Goal: Complete application form

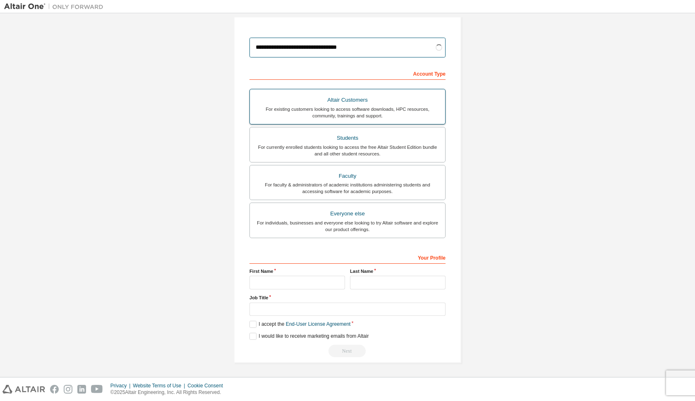
scroll to position [85, 0]
type input "**********"
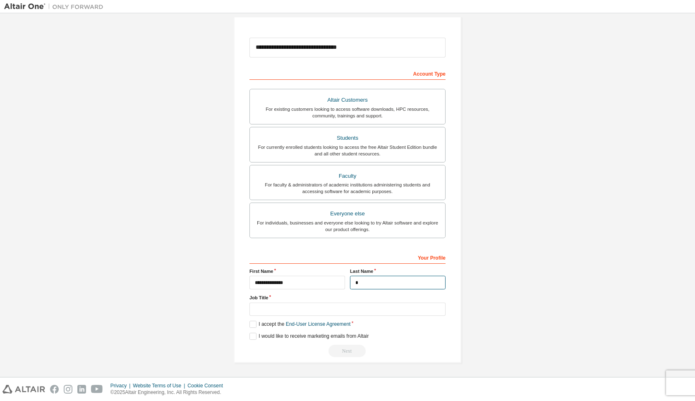
scroll to position [83, 0]
type input "********"
click at [250, 324] on label "I accept the End-User License Agreement" at bounding box center [300, 324] width 101 height 7
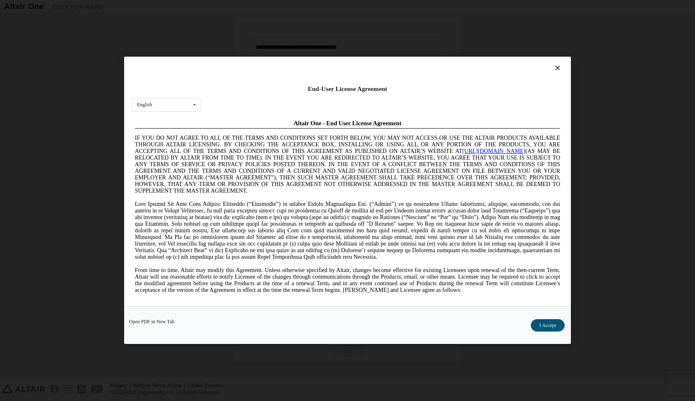
scroll to position [0, 0]
click at [544, 327] on button "I Accept" at bounding box center [548, 326] width 34 height 12
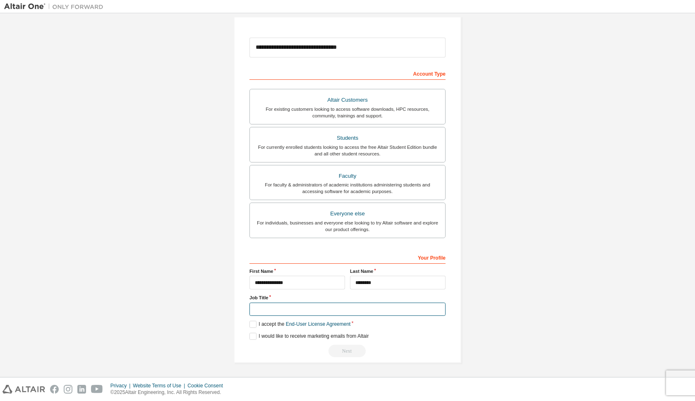
click at [288, 307] on input "text" at bounding box center [348, 310] width 196 height 14
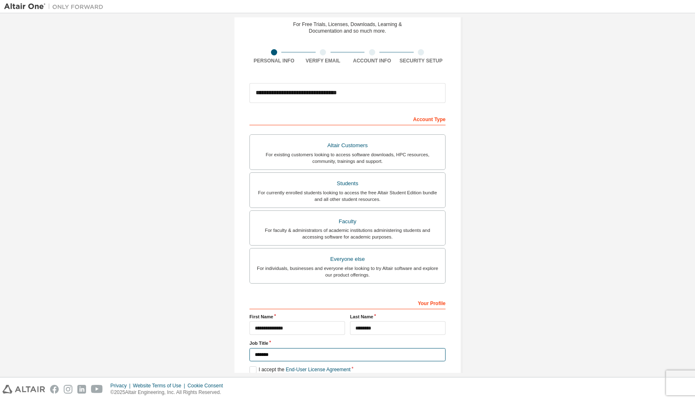
scroll to position [38, 0]
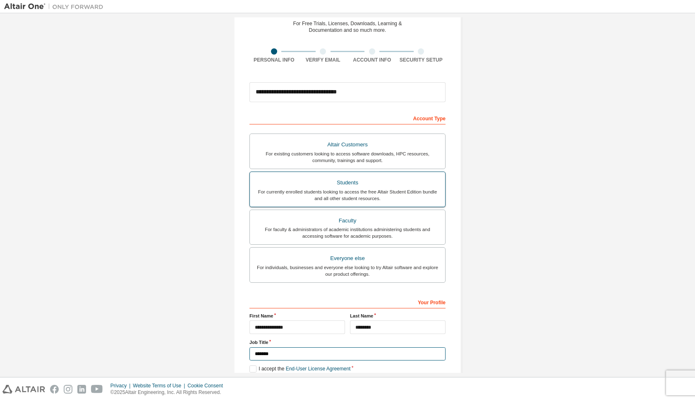
type input "*******"
click at [324, 193] on div "For currently enrolled students looking to access the free Altair Student Editi…" at bounding box center [347, 195] width 185 height 13
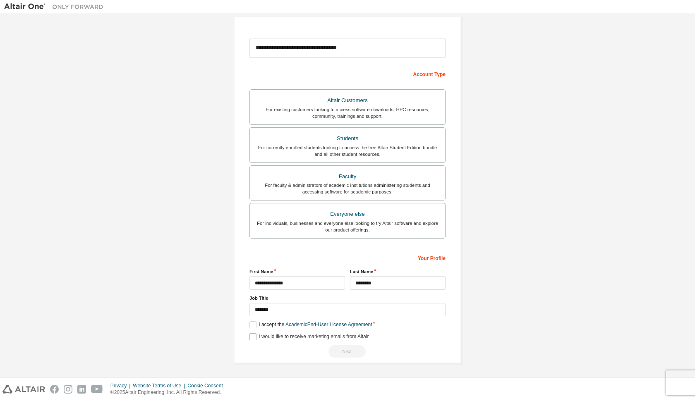
scroll to position [82, 0]
click at [252, 325] on label "I accept the Academic End-User License Agreement" at bounding box center [311, 325] width 123 height 7
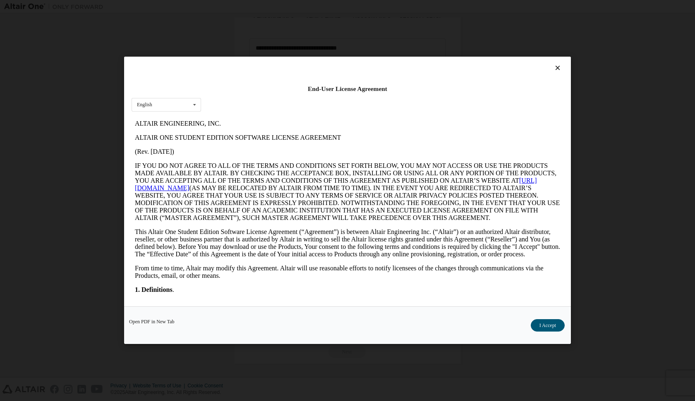
scroll to position [0, 0]
click at [545, 322] on button "I Accept" at bounding box center [548, 326] width 34 height 12
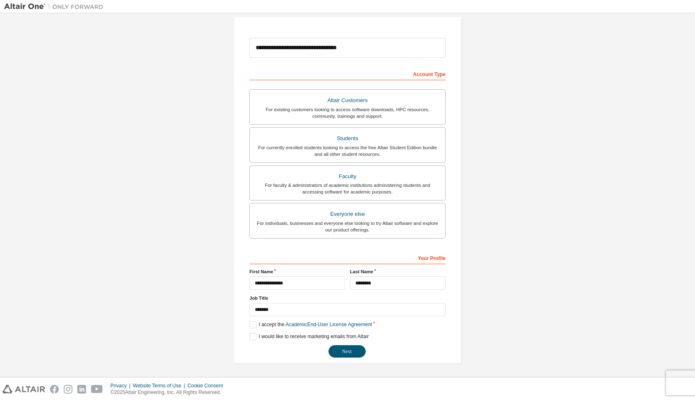
scroll to position [82, 0]
click at [340, 353] on button "Next" at bounding box center [347, 352] width 37 height 12
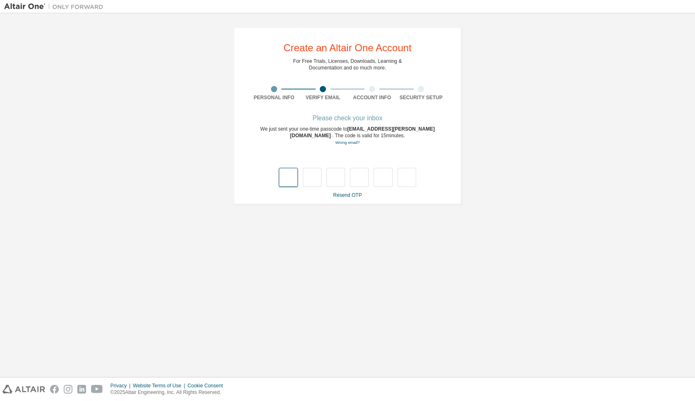
scroll to position [0, 0]
type input "*"
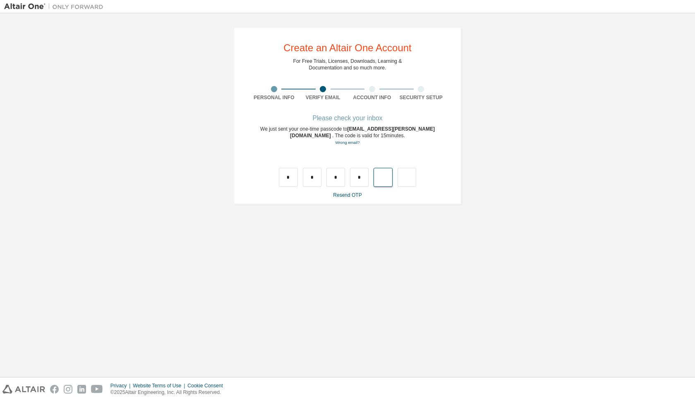
type input "*"
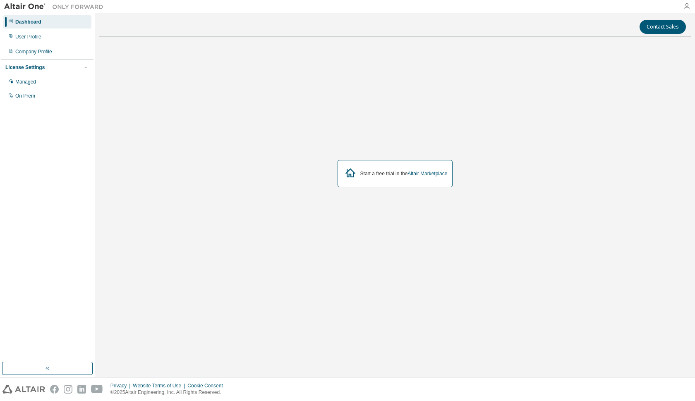
click at [684, 7] on icon "button" at bounding box center [687, 6] width 7 height 7
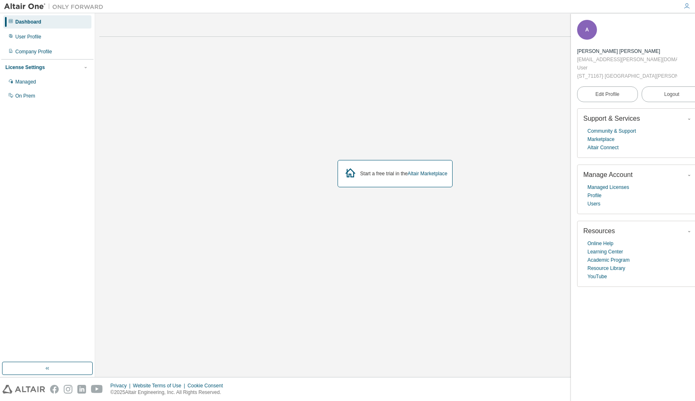
click at [684, 7] on icon "button" at bounding box center [687, 6] width 7 height 7
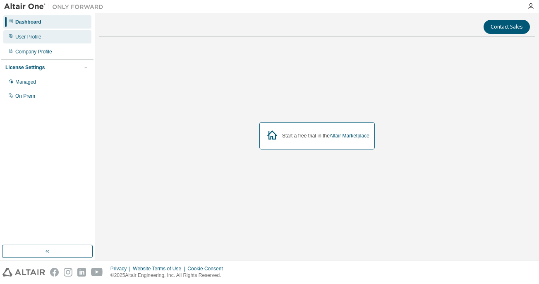
click at [18, 34] on div "User Profile" at bounding box center [28, 37] width 26 height 7
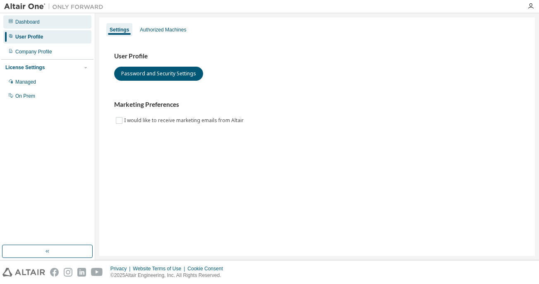
click at [54, 22] on div "Dashboard" at bounding box center [47, 21] width 88 height 13
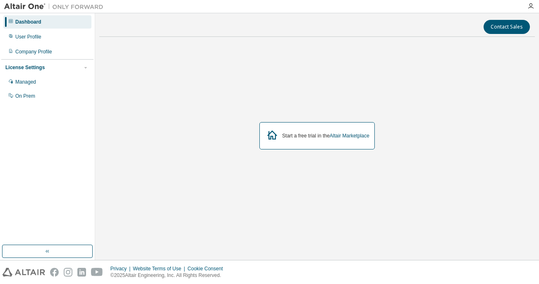
click at [16, 6] on img at bounding box center [55, 6] width 103 height 8
